Goal: Information Seeking & Learning: Check status

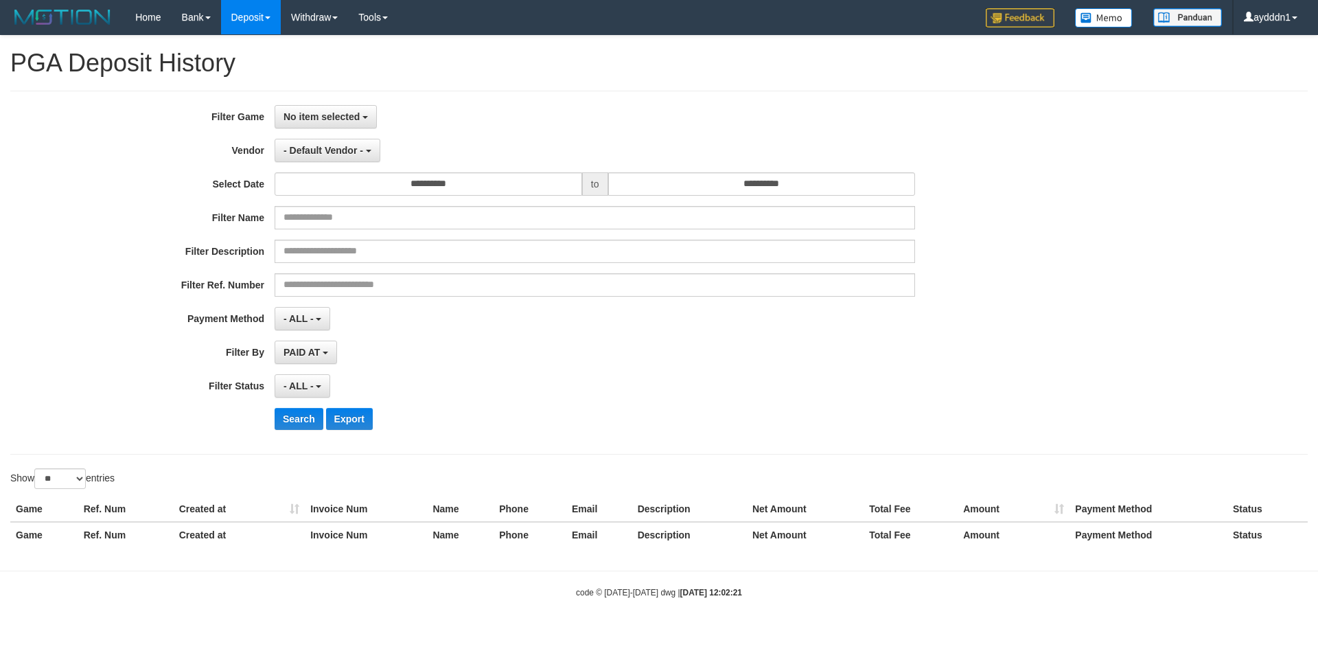
select select
select select "**"
click at [334, 112] on span "No item selected" at bounding box center [321, 116] width 76 height 11
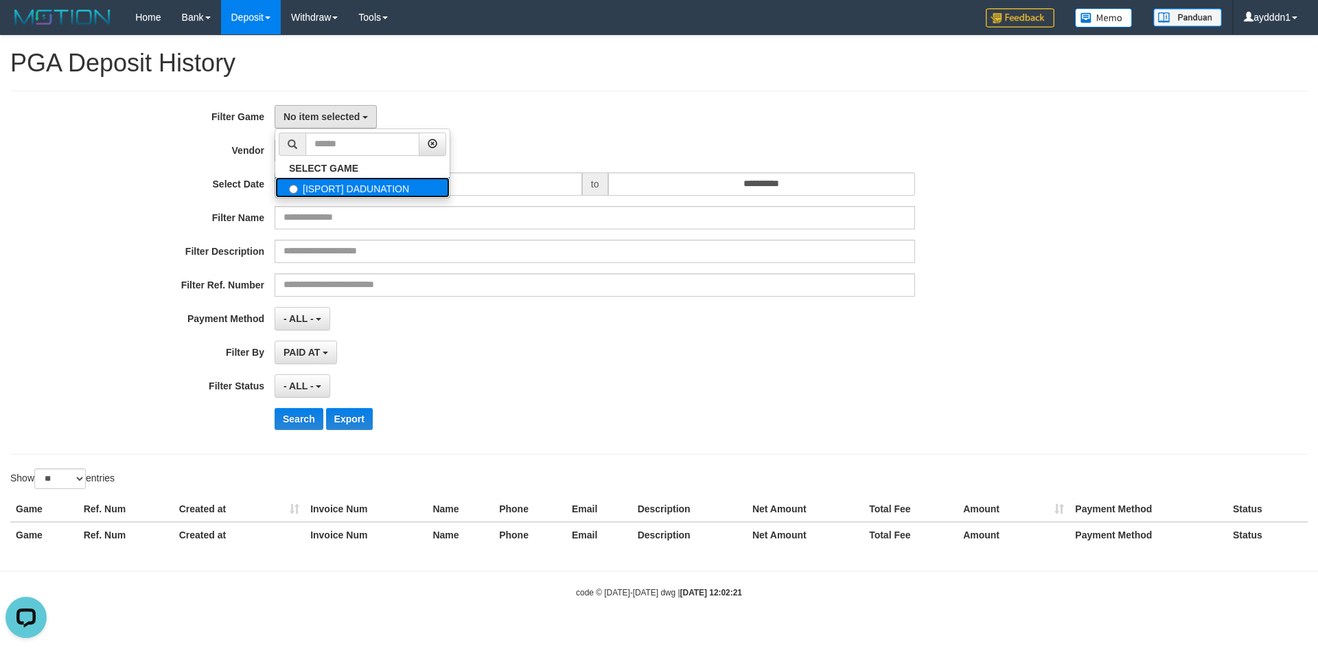
click at [347, 178] on label "[ISPORT] DADUNATION" at bounding box center [362, 187] width 174 height 21
select select "***"
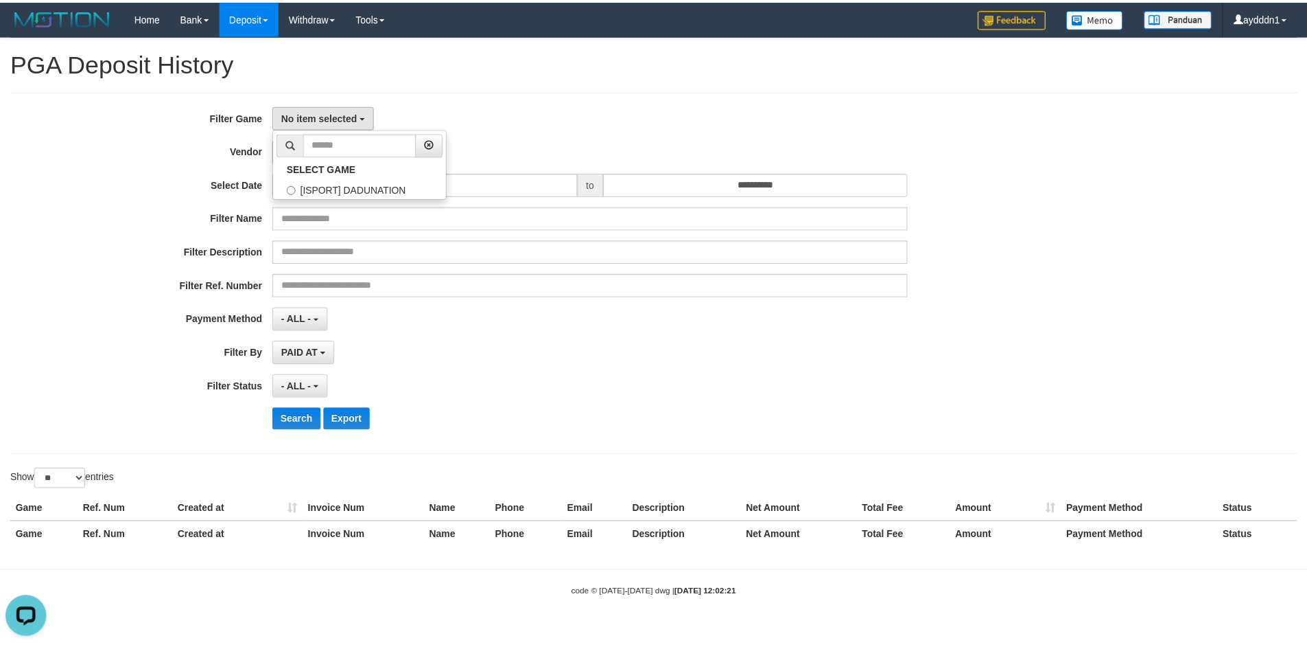
scroll to position [12, 0]
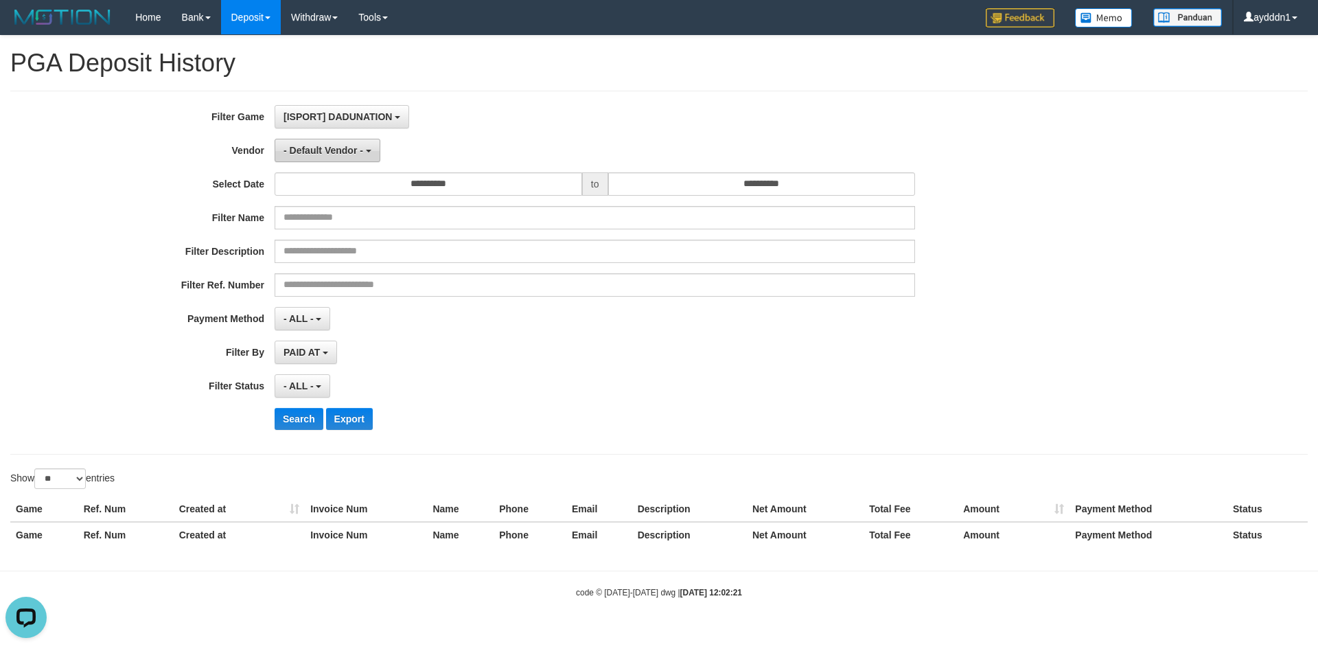
click at [342, 154] on span "- Default Vendor -" at bounding box center [323, 150] width 80 height 11
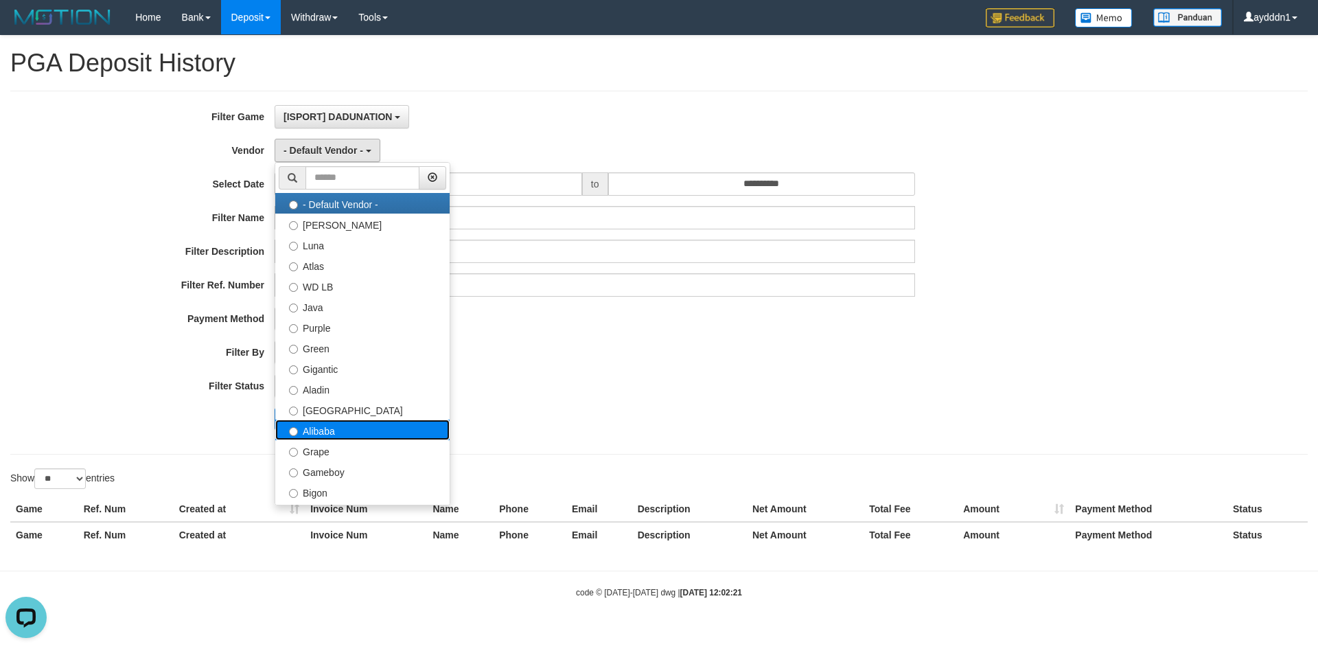
click at [336, 430] on label "Alibaba" at bounding box center [362, 429] width 174 height 21
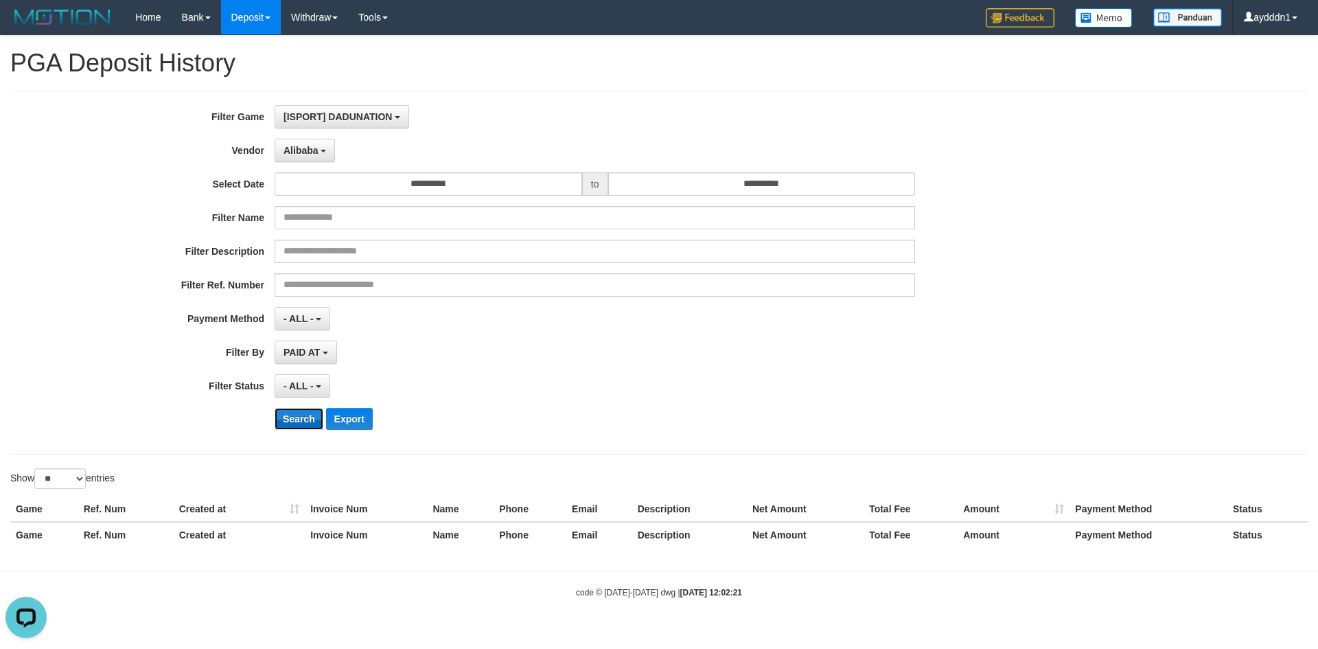
click at [305, 418] on button "Search" at bounding box center [299, 419] width 49 height 22
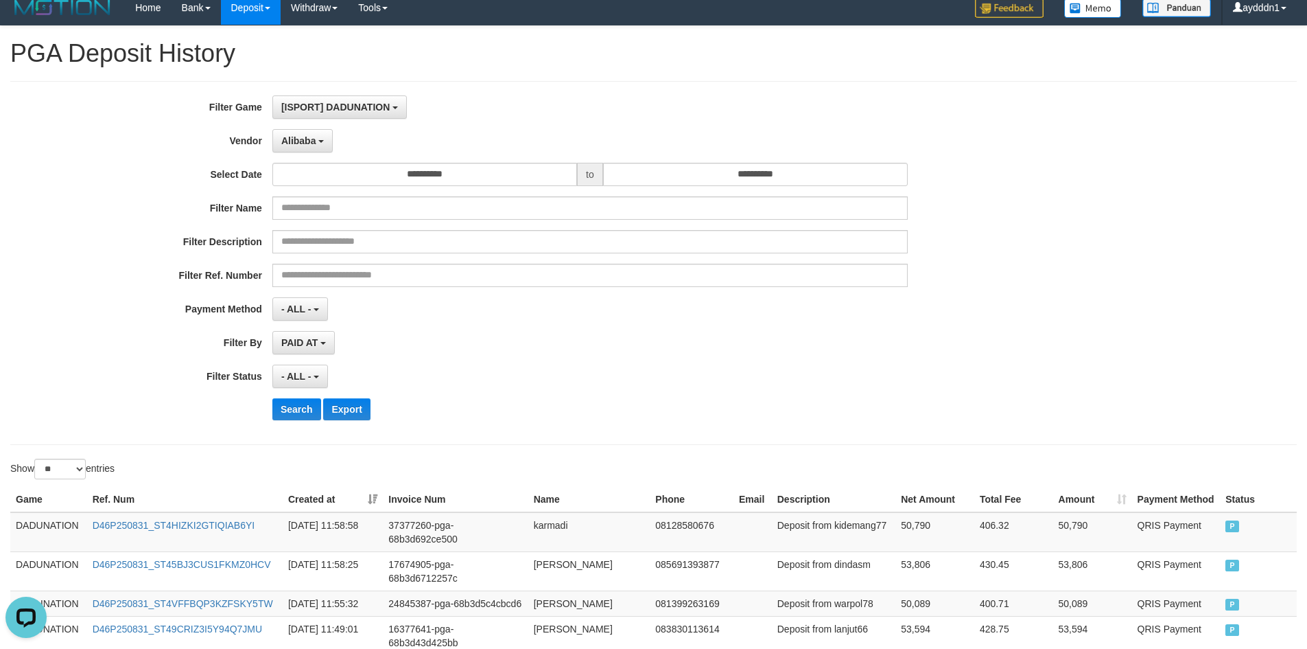
scroll to position [0, 0]
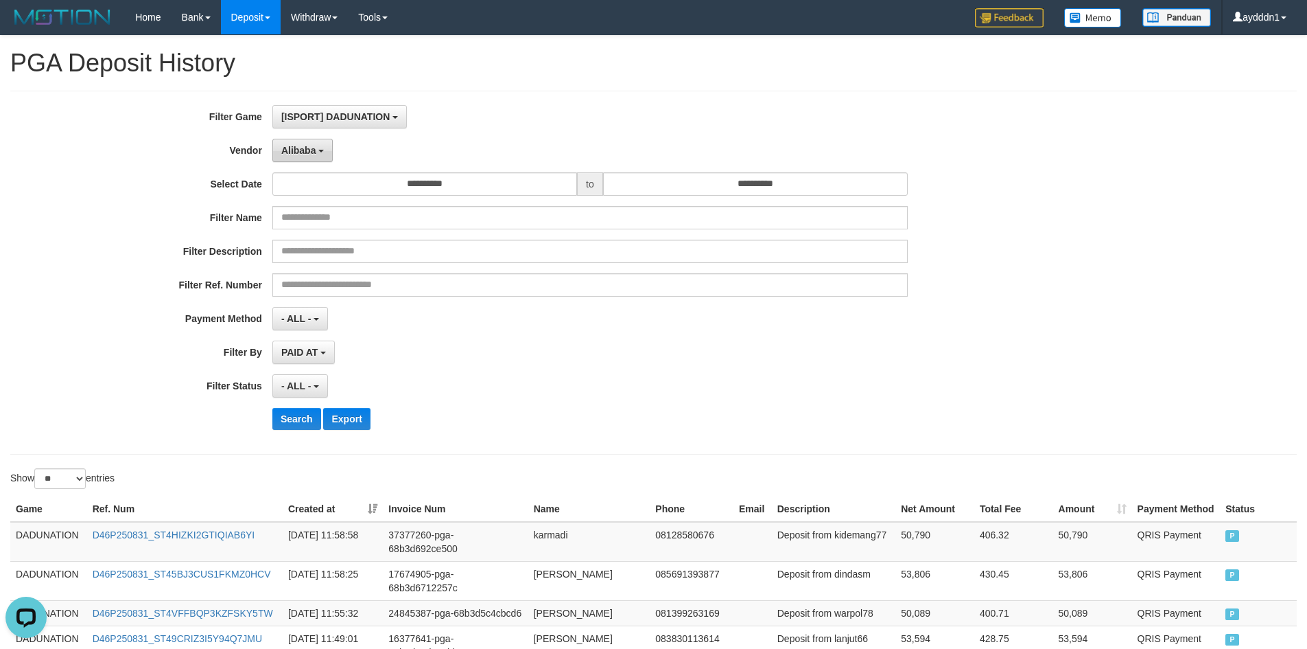
click at [288, 151] on span "Alibaba" at bounding box center [298, 150] width 35 height 11
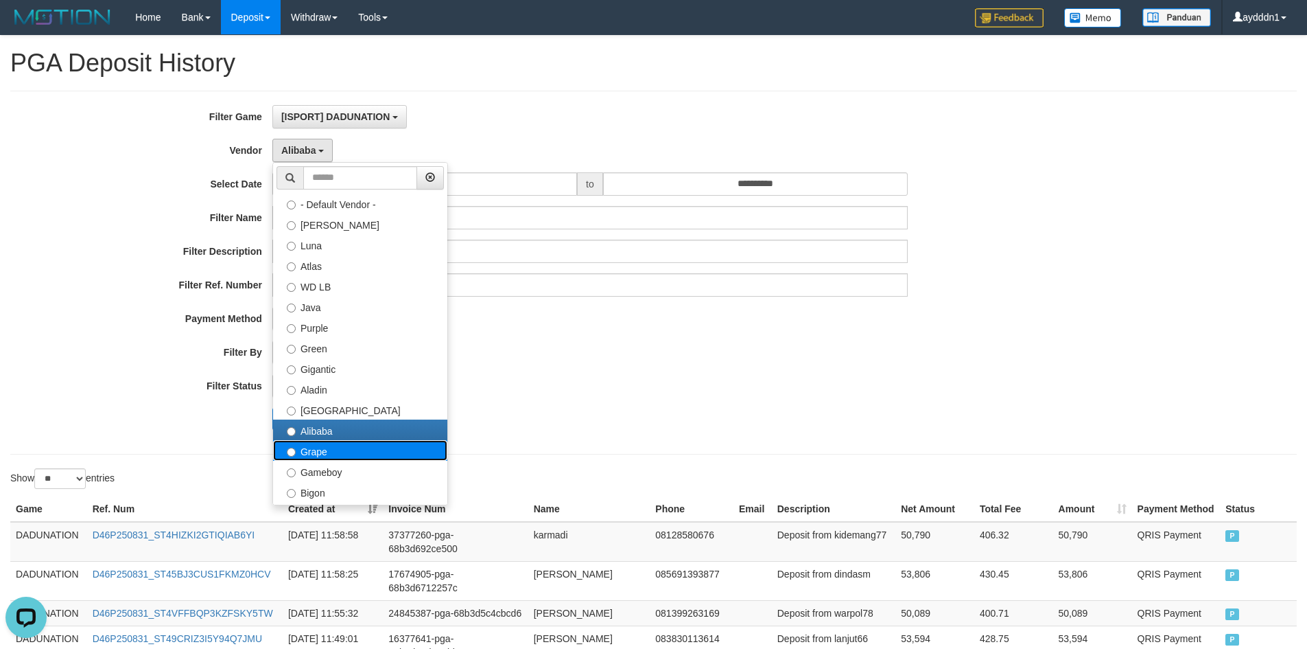
click at [323, 445] on label "Grape" at bounding box center [360, 450] width 174 height 21
select select "**********"
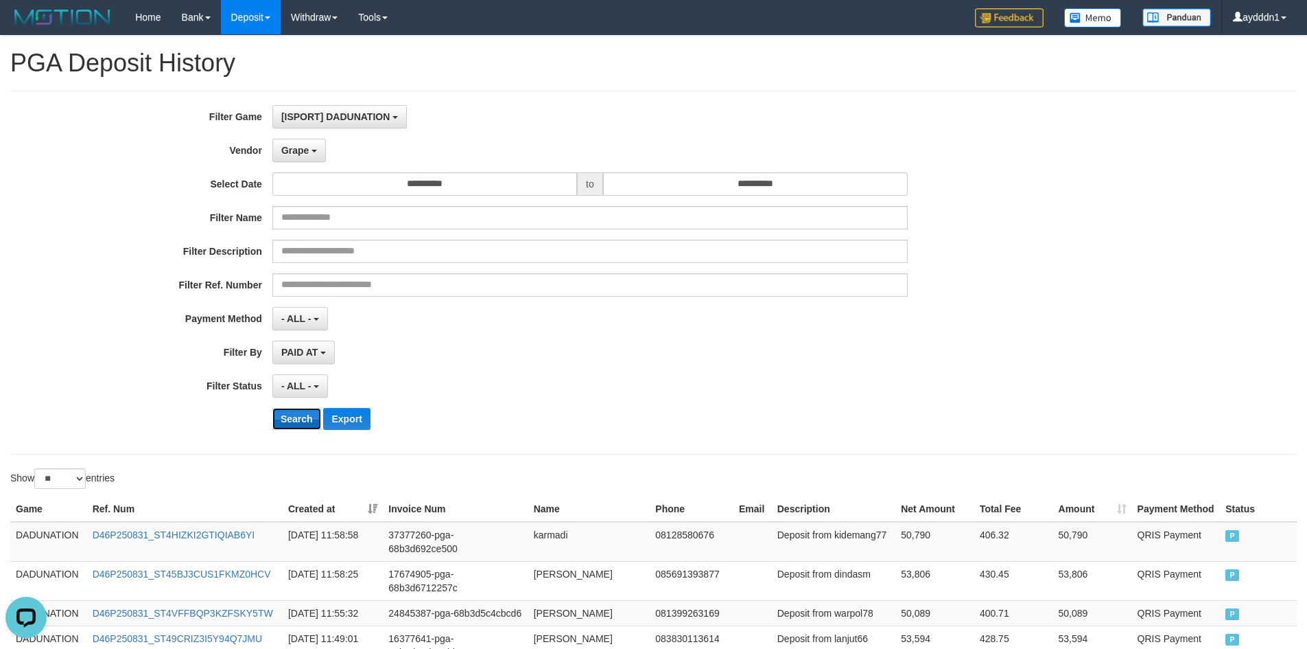
click at [299, 419] on button "Search" at bounding box center [296, 419] width 49 height 22
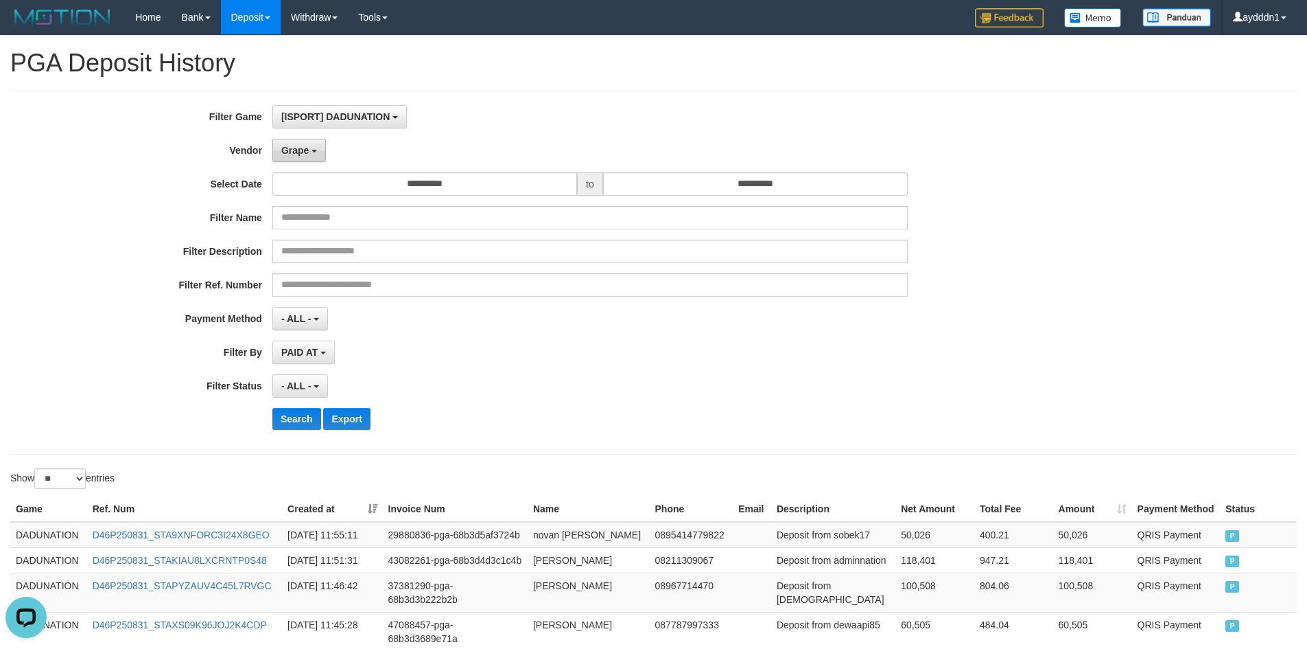
click at [305, 140] on button "Grape" at bounding box center [299, 150] width 54 height 23
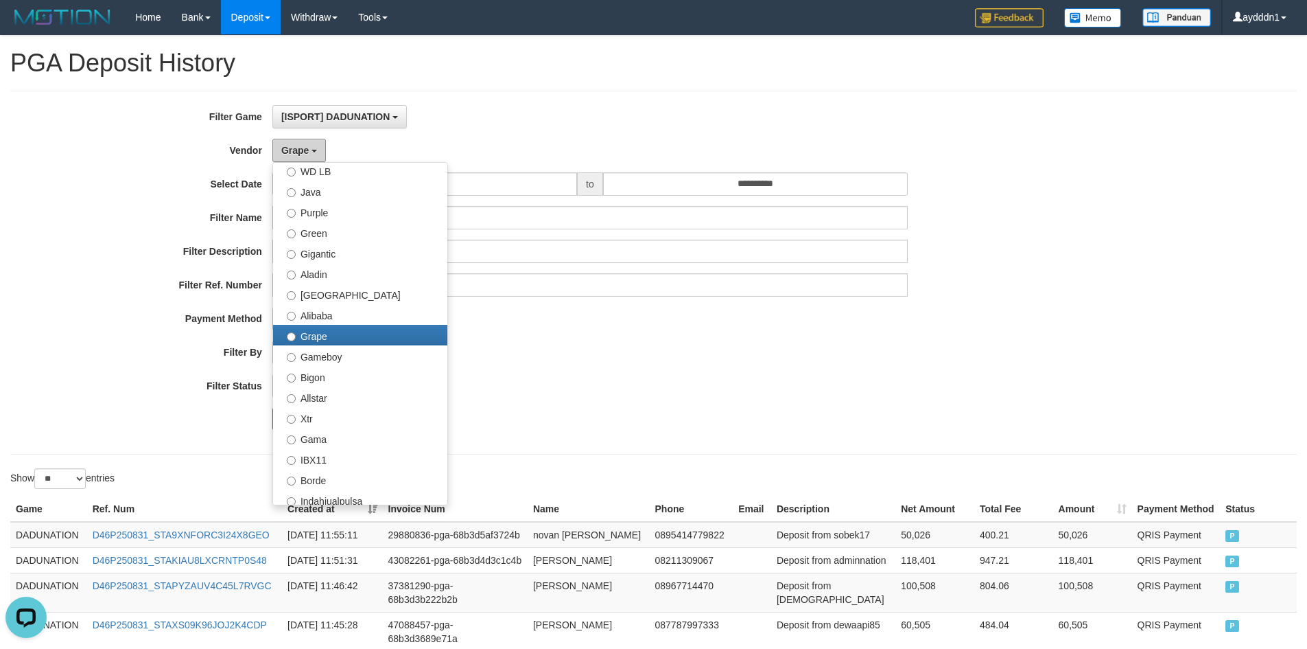
scroll to position [343, 0]
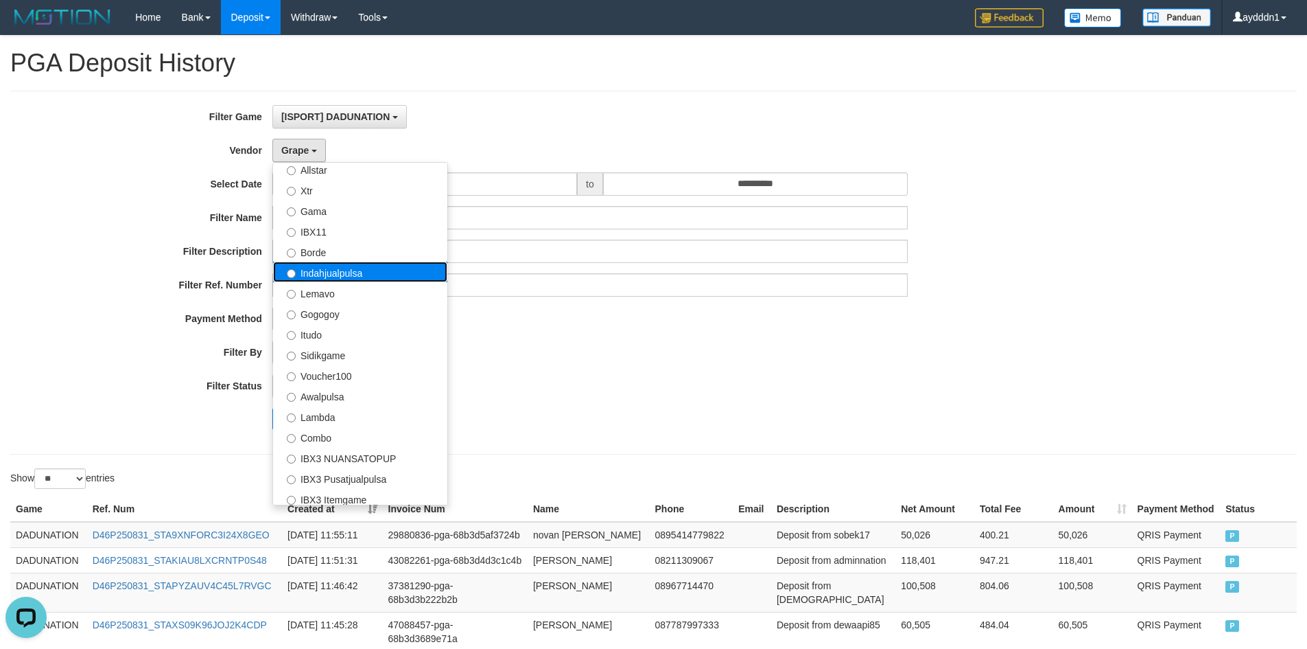
click at [351, 272] on label "Indahjualpulsa" at bounding box center [360, 271] width 174 height 21
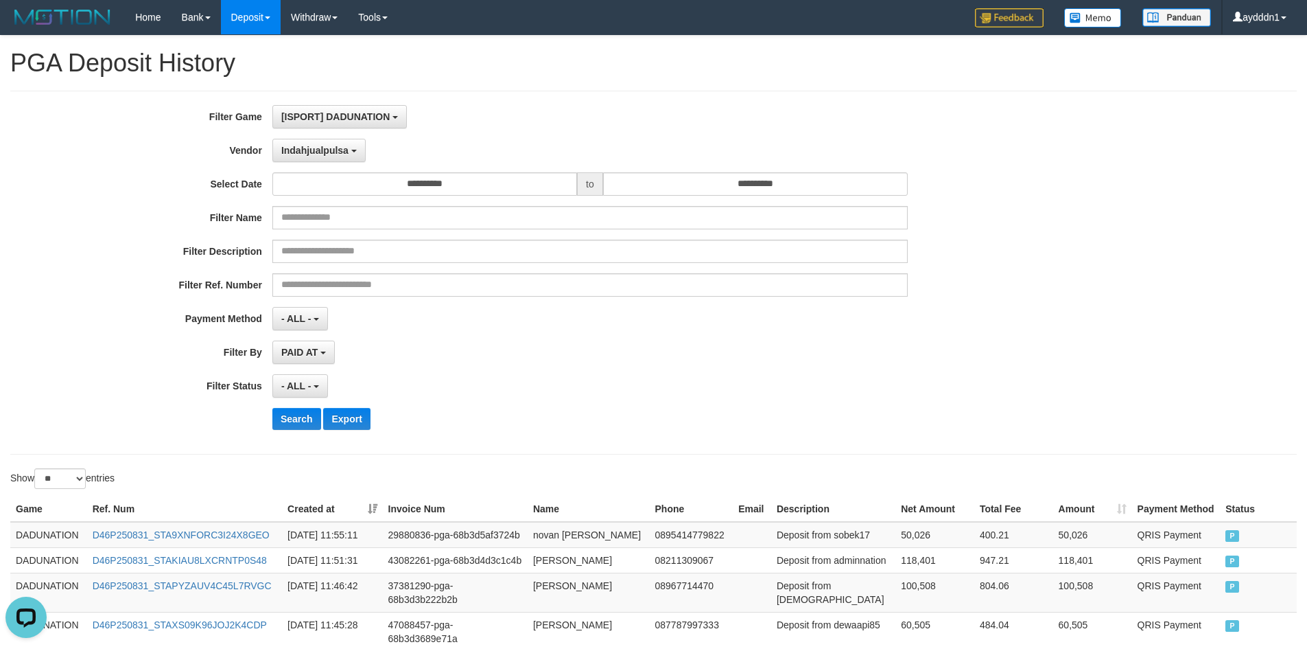
click at [305, 431] on div "**********" at bounding box center [545, 272] width 1090 height 335
click at [305, 422] on button "Search" at bounding box center [296, 419] width 49 height 22
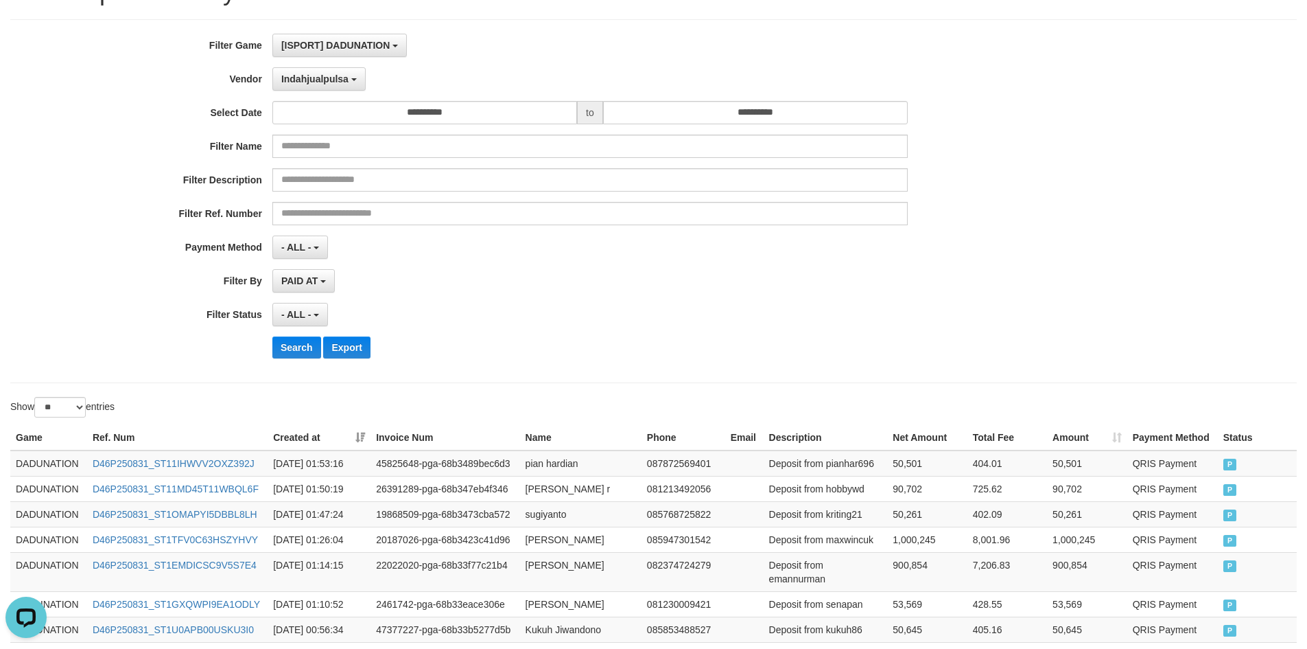
scroll to position [0, 0]
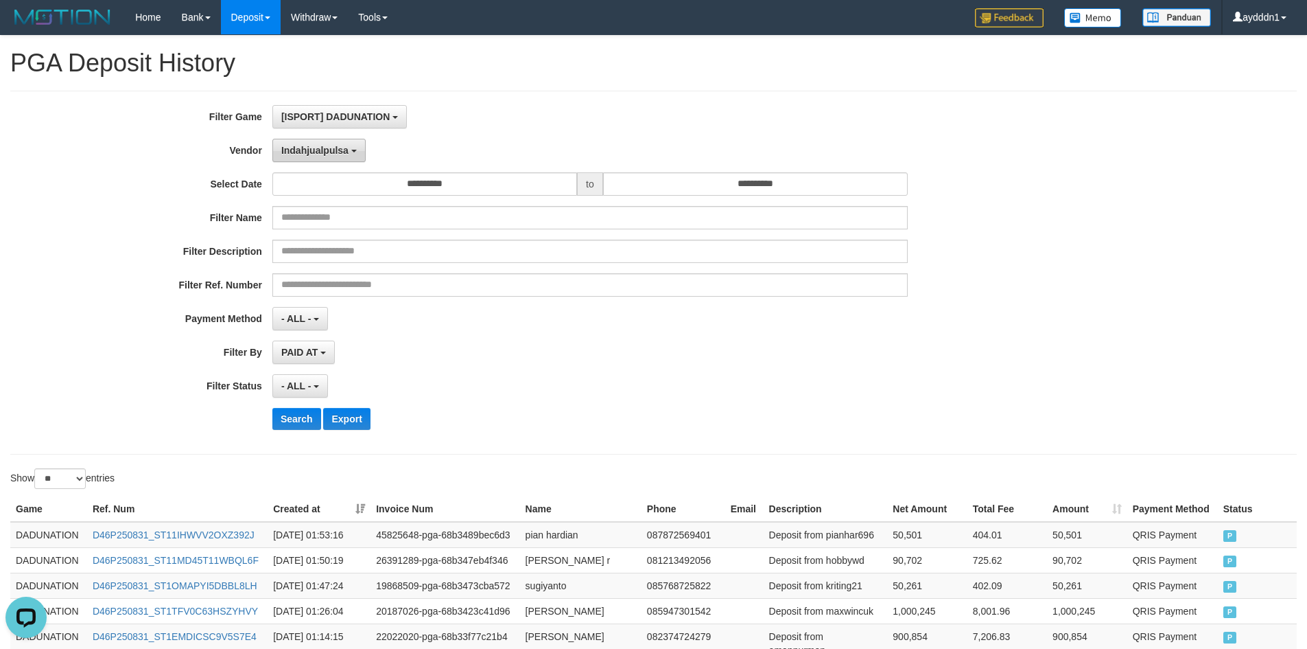
click at [318, 154] on span "Indahjualpulsa" at bounding box center [314, 150] width 67 height 11
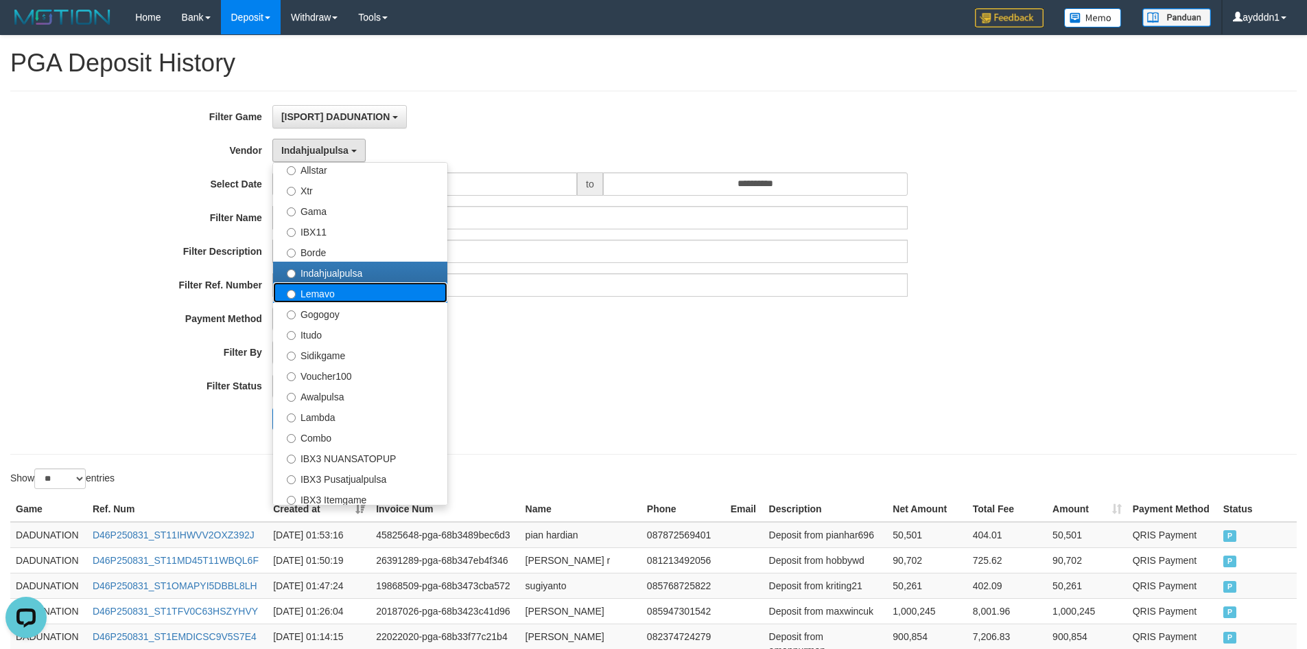
click at [338, 299] on label "Lemavo" at bounding box center [360, 292] width 174 height 21
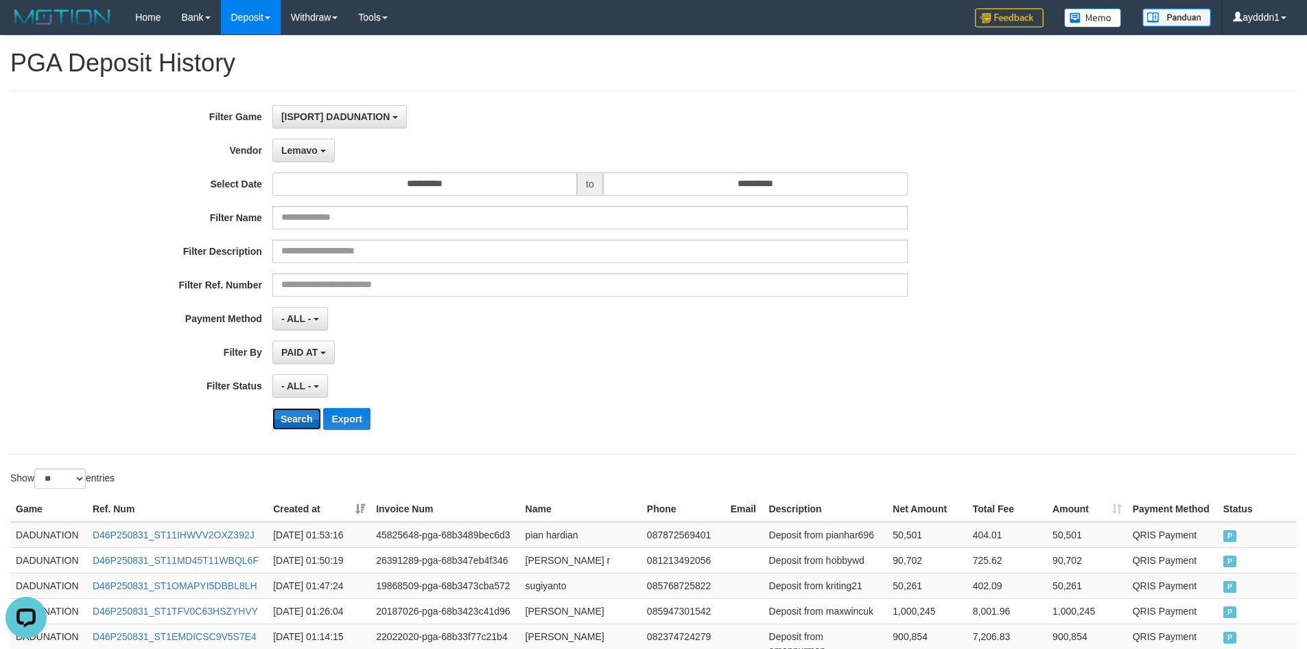
click at [298, 411] on button "Search" at bounding box center [296, 419] width 49 height 22
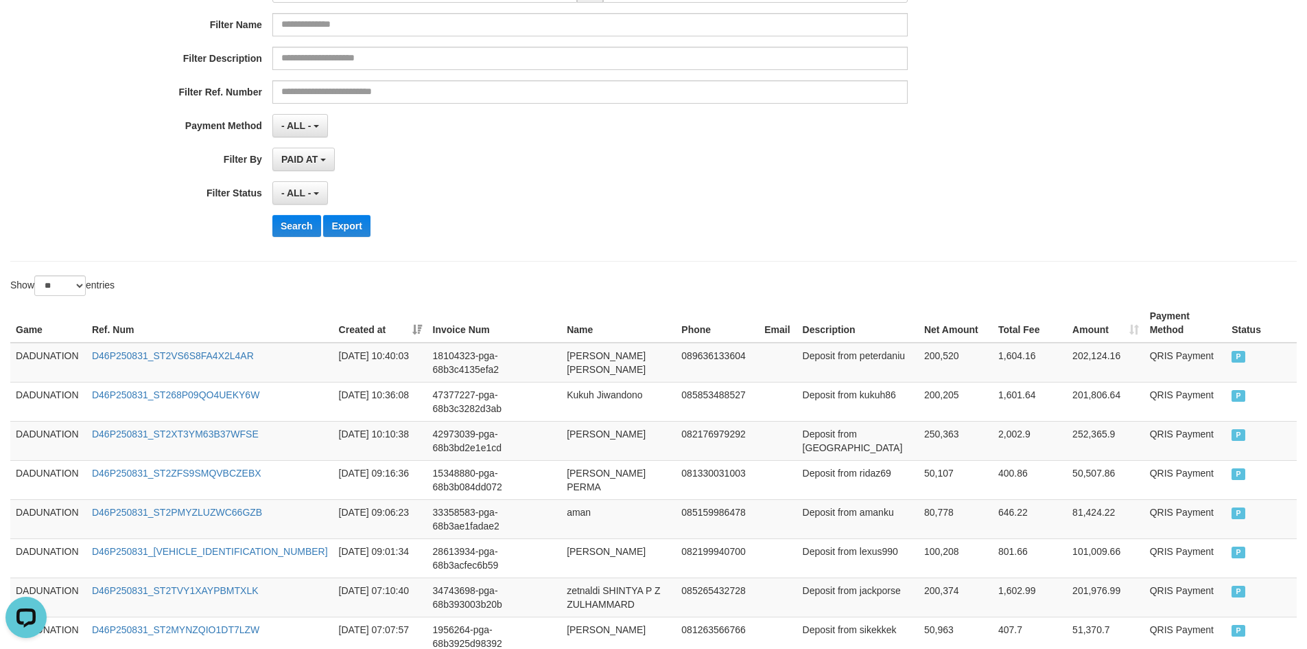
scroll to position [50, 0]
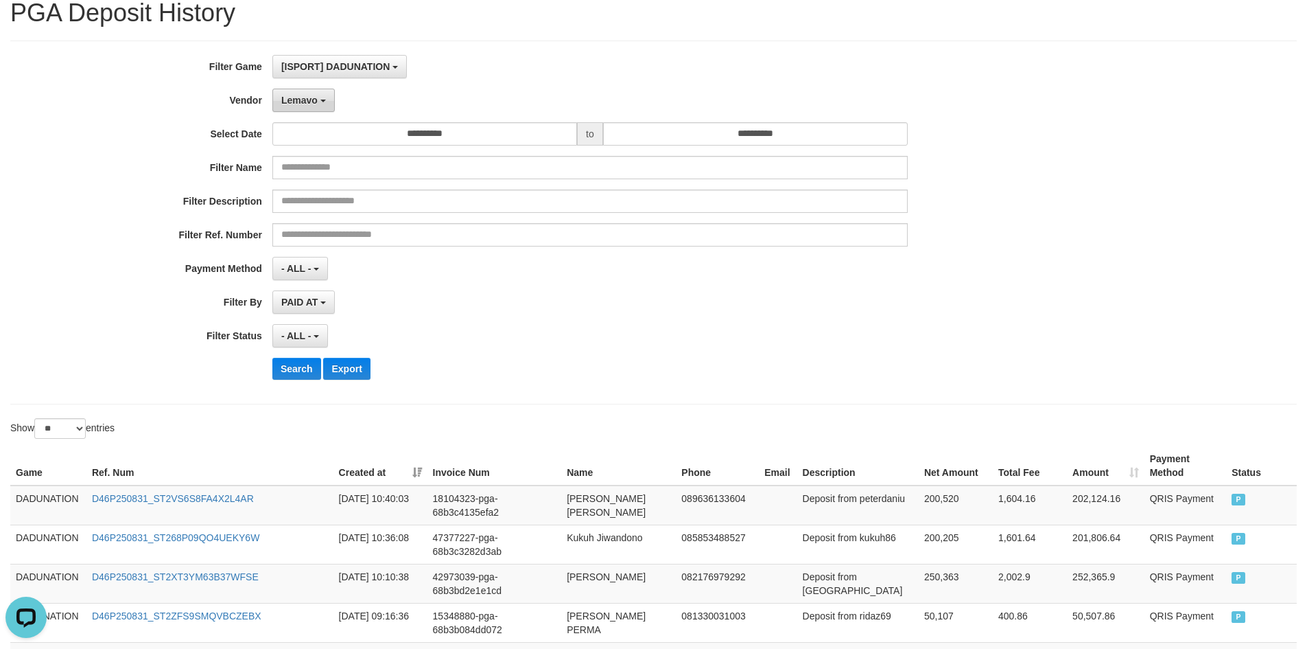
click at [305, 95] on span "Lemavo" at bounding box center [299, 100] width 36 height 11
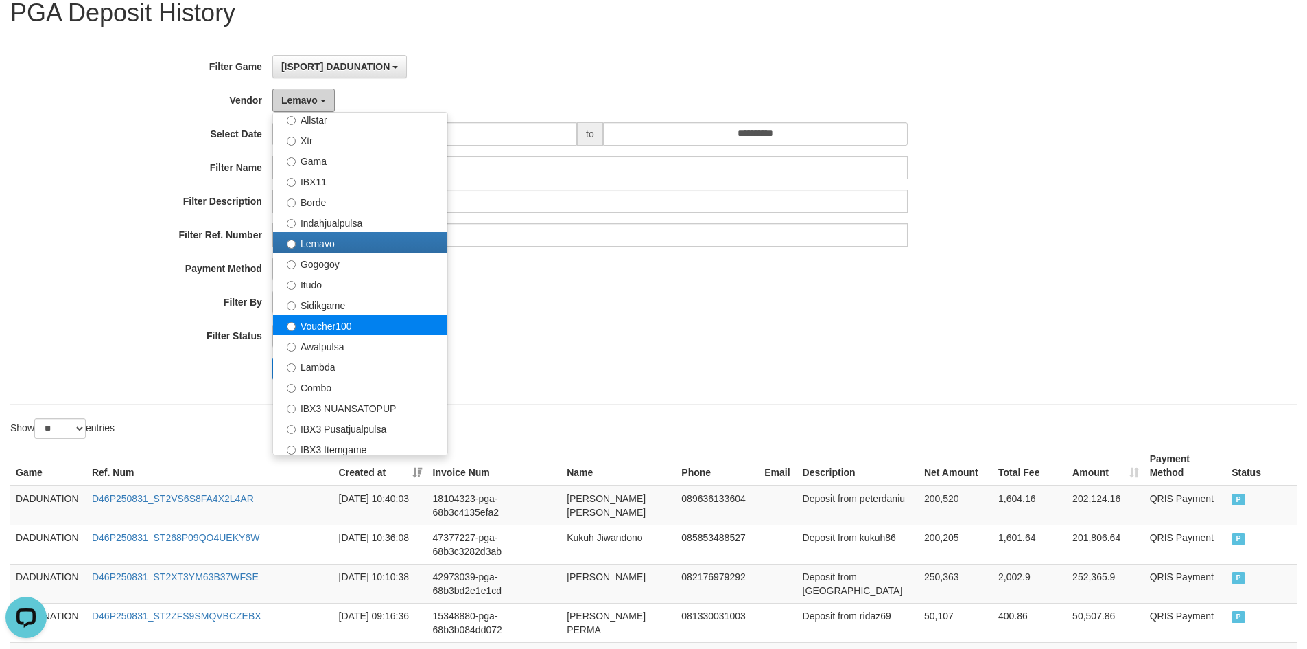
scroll to position [412, 0]
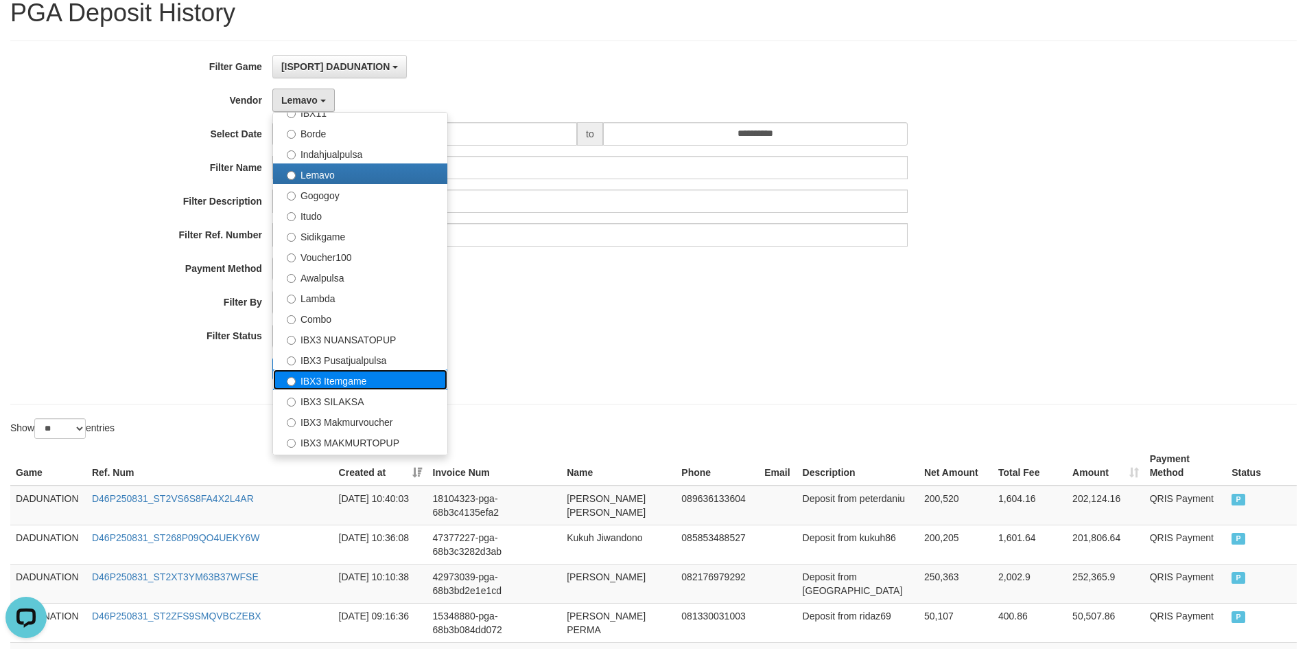
click at [357, 384] on label "IBX3 Itemgame" at bounding box center [360, 379] width 174 height 21
select select "**********"
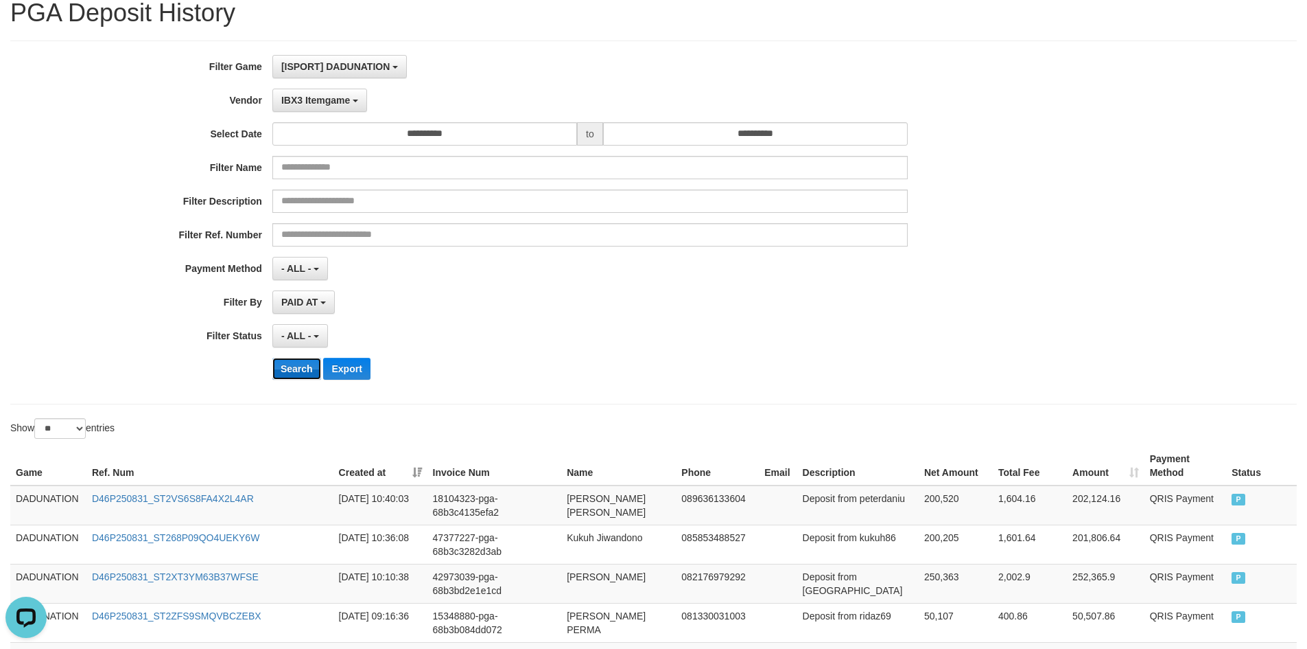
click at [296, 370] on button "Search" at bounding box center [296, 369] width 49 height 22
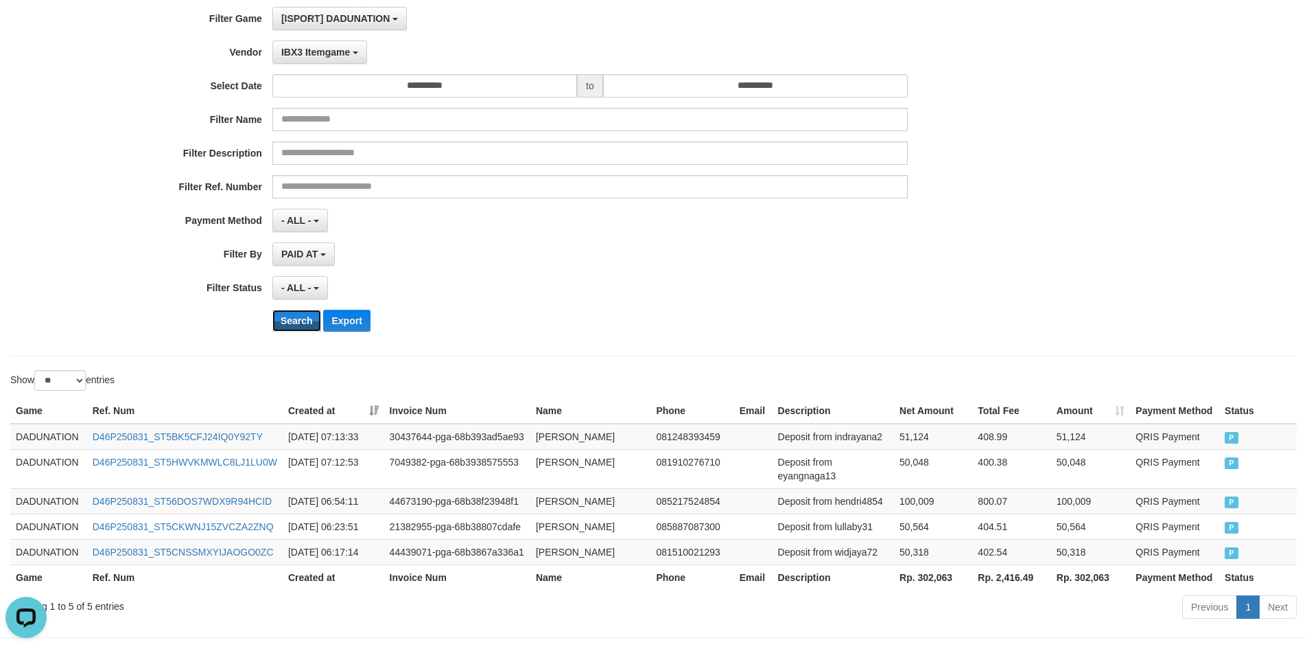
scroll to position [149, 0]
